Goal: Navigation & Orientation: Find specific page/section

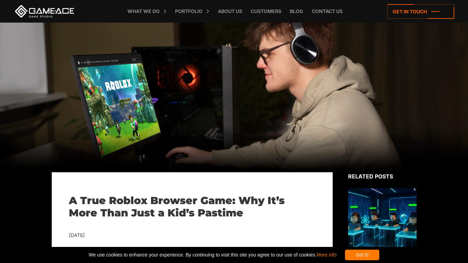
click at [380, 251] on div "Got it!" at bounding box center [362, 255] width 34 height 11
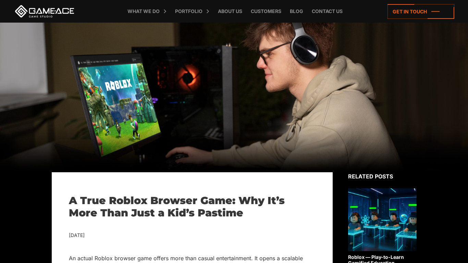
click at [386, 255] on link "Roblox — Play-to-Learn Gamified Education" at bounding box center [382, 228] width 69 height 78
click at [391, 256] on link "Roblox — Play-to-Learn Gamified Education" at bounding box center [382, 228] width 69 height 78
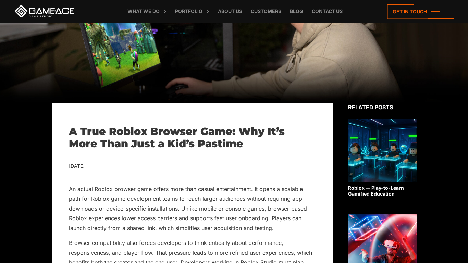
scroll to position [77, 0]
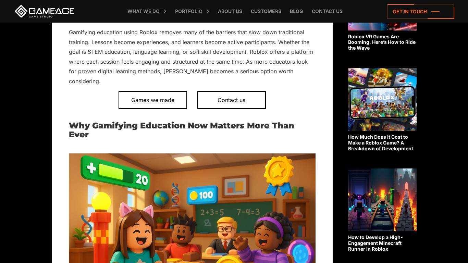
scroll to position [321, 0]
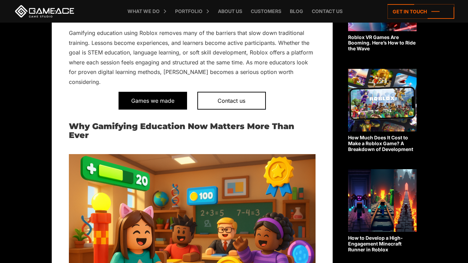
click at [143, 92] on span "Games we made" at bounding box center [153, 101] width 69 height 18
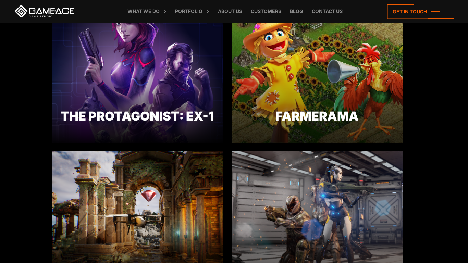
scroll to position [366, 0]
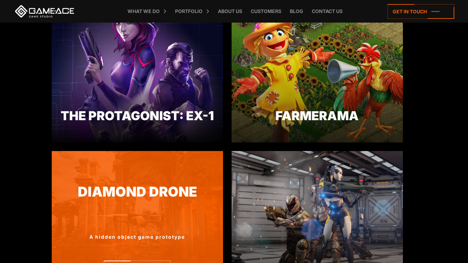
click at [105, 205] on img at bounding box center [137, 224] width 171 height 146
click at [96, 200] on link "Diamond Drone" at bounding box center [137, 192] width 171 height 20
click at [84, 202] on link "Diamond Drone" at bounding box center [137, 192] width 171 height 20
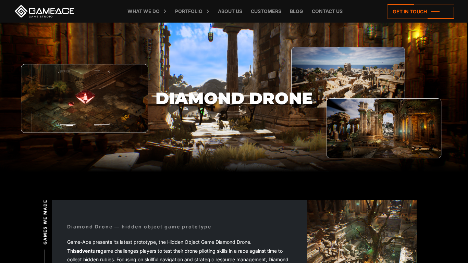
click at [410, 127] on section "Diamond Drone" at bounding box center [234, 99] width 468 height 152
click at [409, 118] on section "Diamond Drone" at bounding box center [234, 99] width 468 height 152
click at [410, 125] on section "Diamond Drone" at bounding box center [234, 99] width 468 height 152
